Goal: Register for event/course

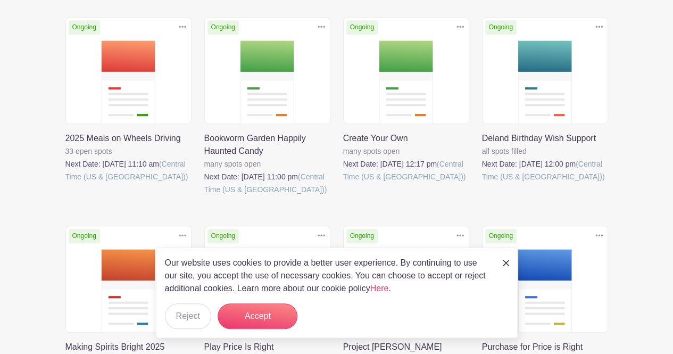
scroll to position [268, 0]
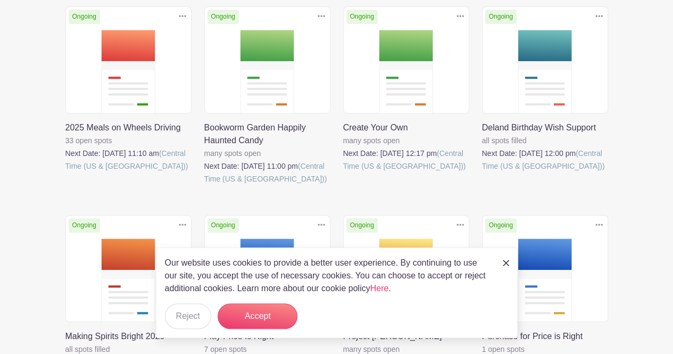
click at [343, 172] on link at bounding box center [343, 172] width 0 height 0
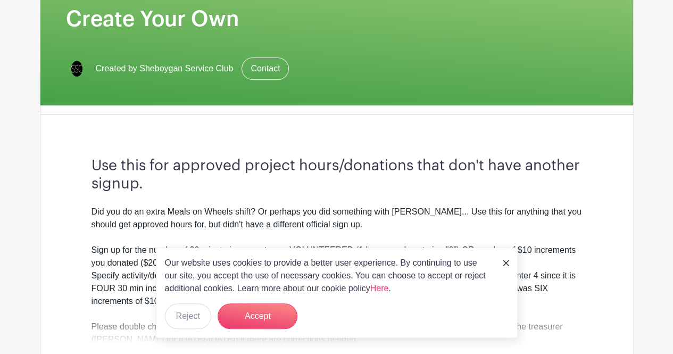
scroll to position [204, 0]
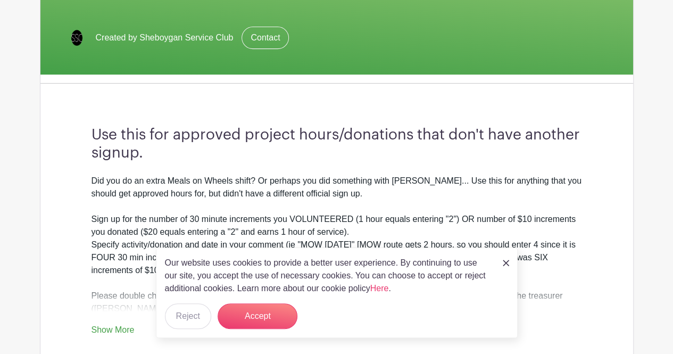
click at [509, 264] on img at bounding box center [506, 263] width 6 height 6
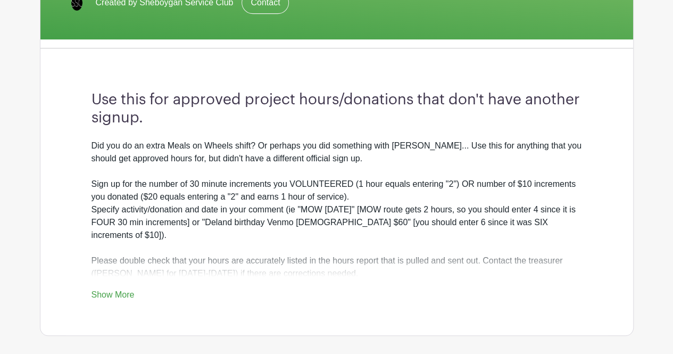
scroll to position [255, 0]
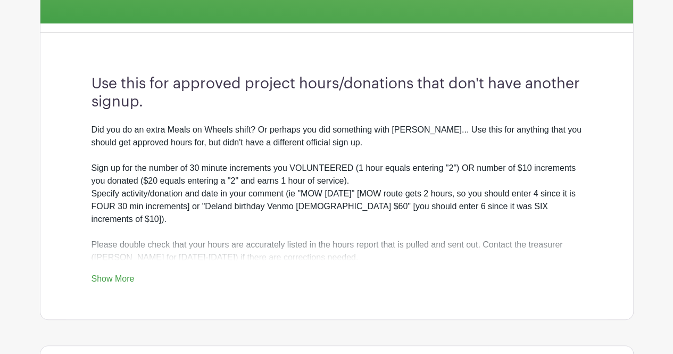
click at [124, 274] on link "Show More" at bounding box center [113, 280] width 43 height 13
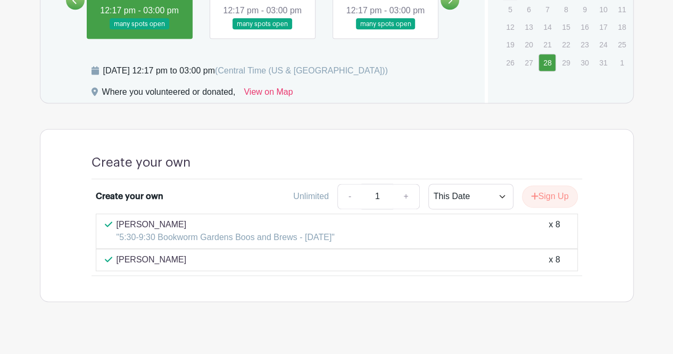
scroll to position [708, 0]
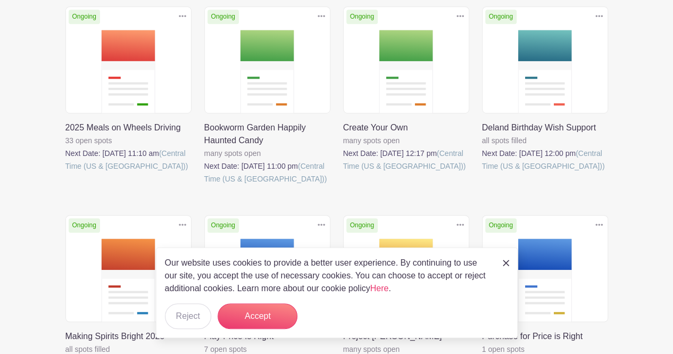
scroll to position [268, 0]
click at [204, 185] on link at bounding box center [204, 185] width 0 height 0
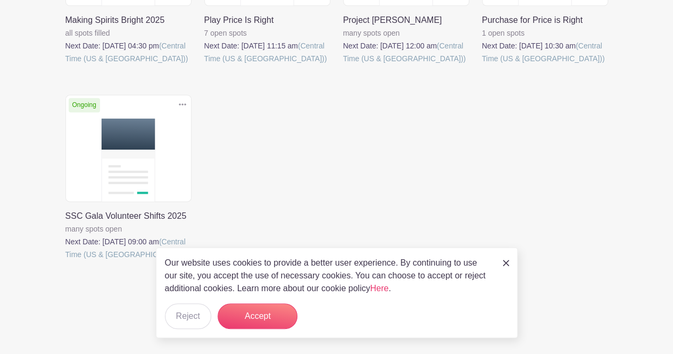
scroll to position [585, 0]
click at [506, 262] on img at bounding box center [506, 263] width 6 height 6
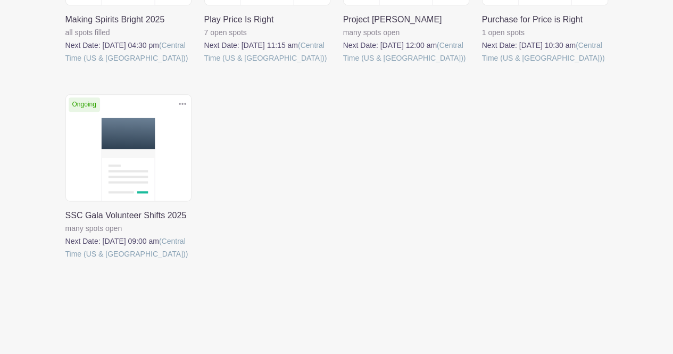
click at [65, 260] on link at bounding box center [65, 260] width 0 height 0
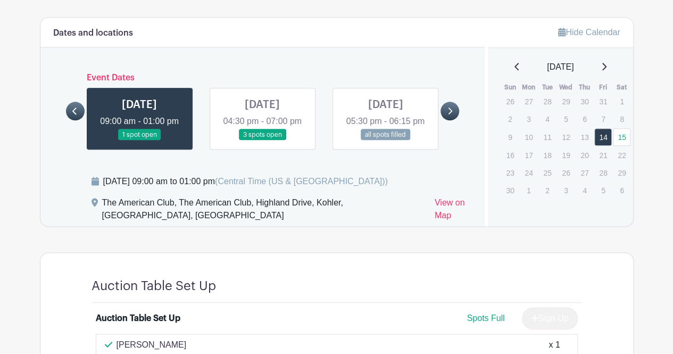
scroll to position [602, 0]
click at [262, 141] on link at bounding box center [262, 141] width 0 height 0
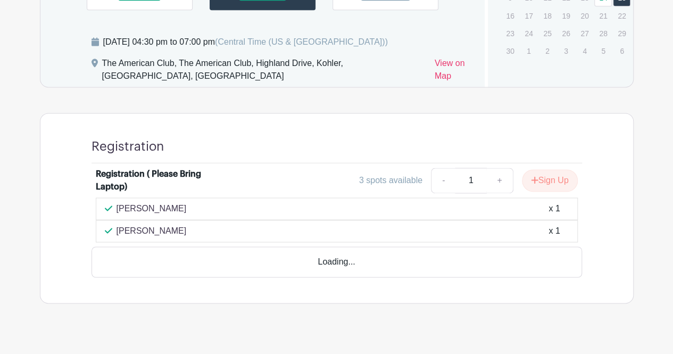
scroll to position [712, 0]
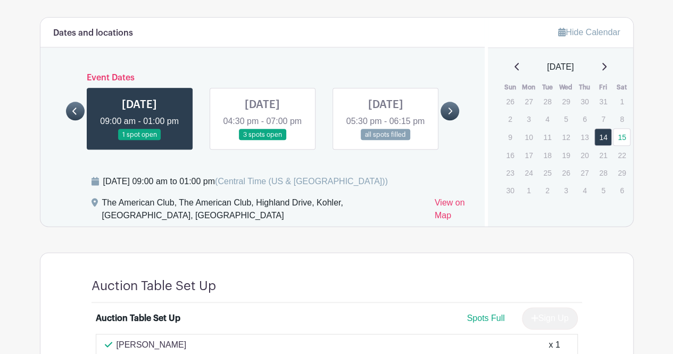
scroll to position [602, 0]
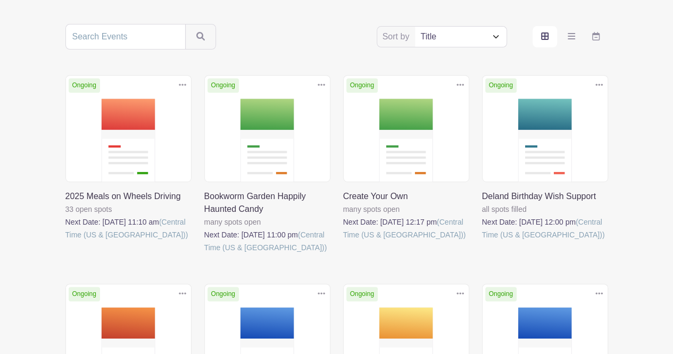
scroll to position [204, 0]
